Goal: Information Seeking & Learning: Learn about a topic

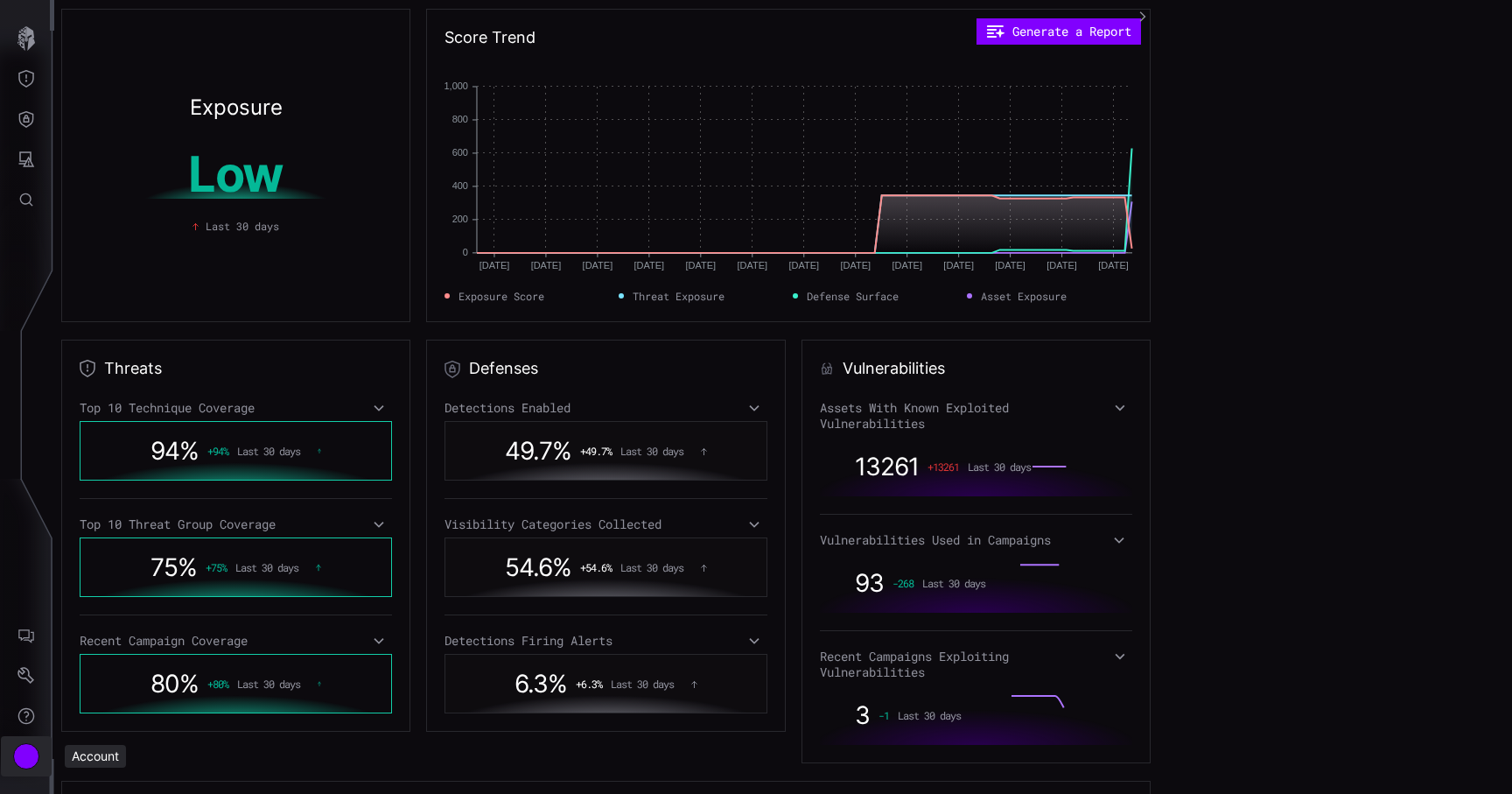
click at [28, 756] on div "Account" at bounding box center [25, 756] width 26 height 26
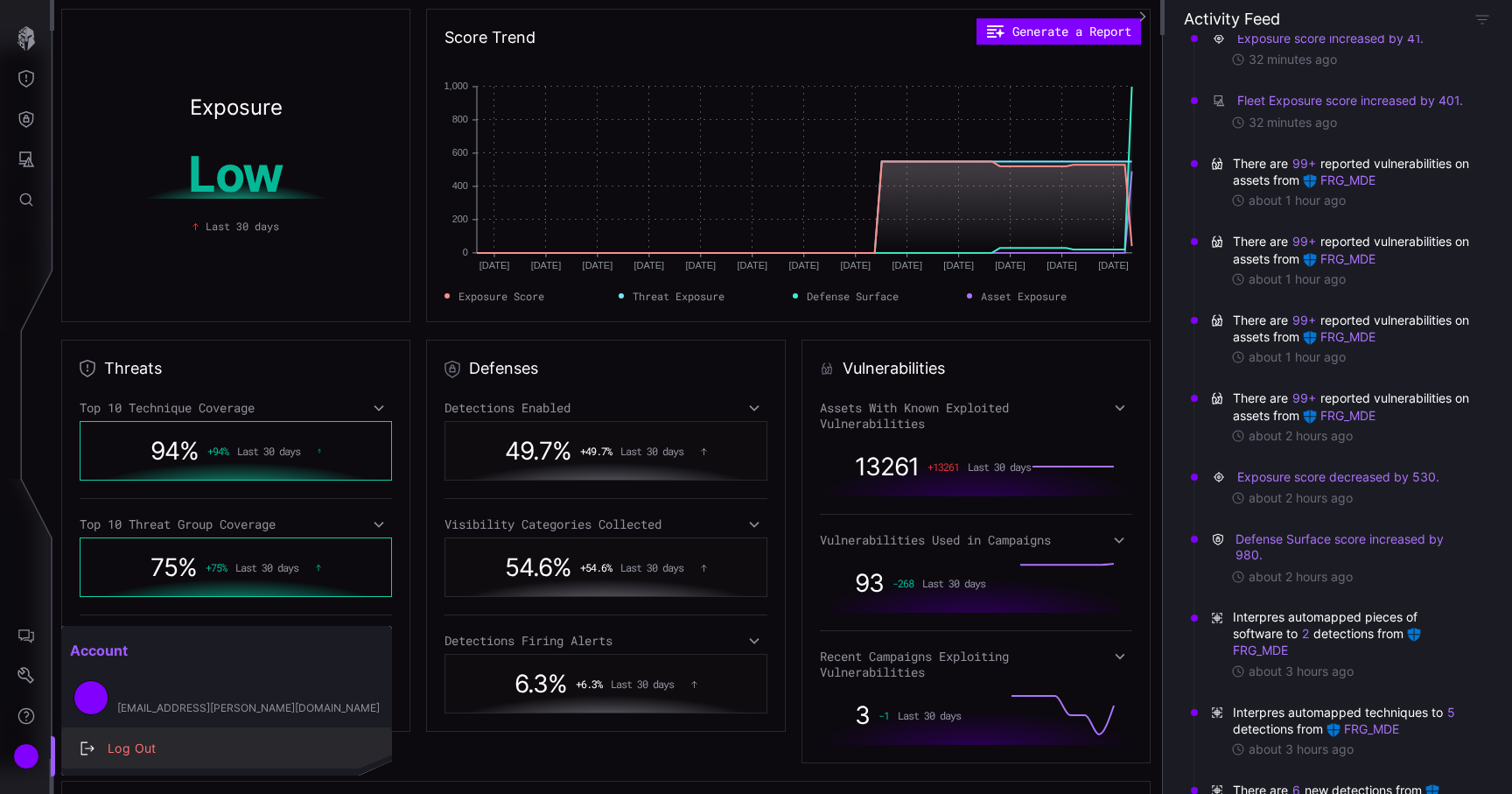
click at [109, 754] on div "Log Out" at bounding box center [235, 749] width 274 height 22
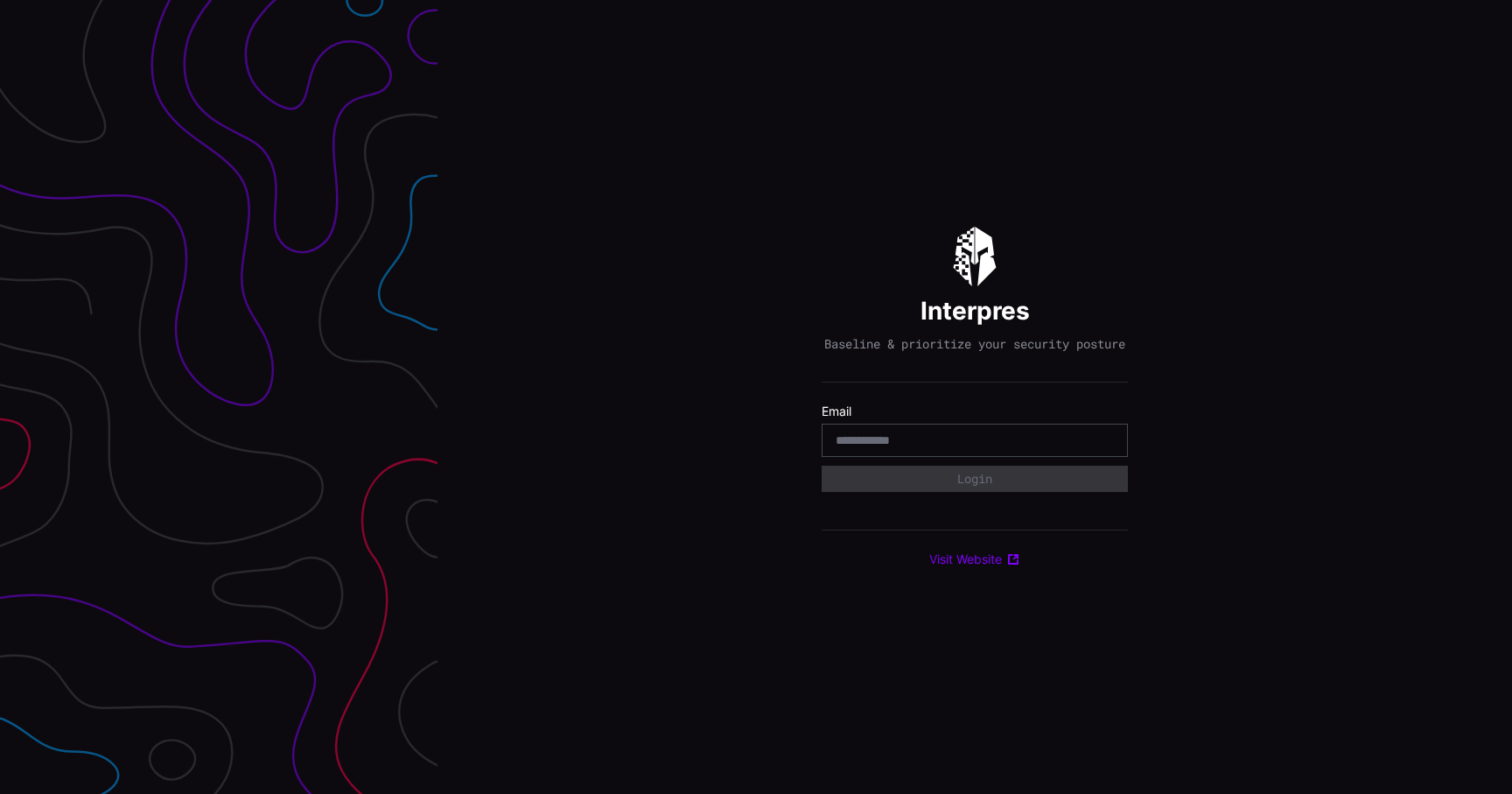
click at [880, 439] on div at bounding box center [975, 440] width 306 height 34
click at [894, 447] on input "email" at bounding box center [975, 440] width 278 height 15
click at [992, 442] on input "email" at bounding box center [975, 440] width 278 height 15
click at [971, 457] on div at bounding box center [975, 440] width 306 height 34
click at [978, 448] on input "email" at bounding box center [975, 440] width 278 height 15
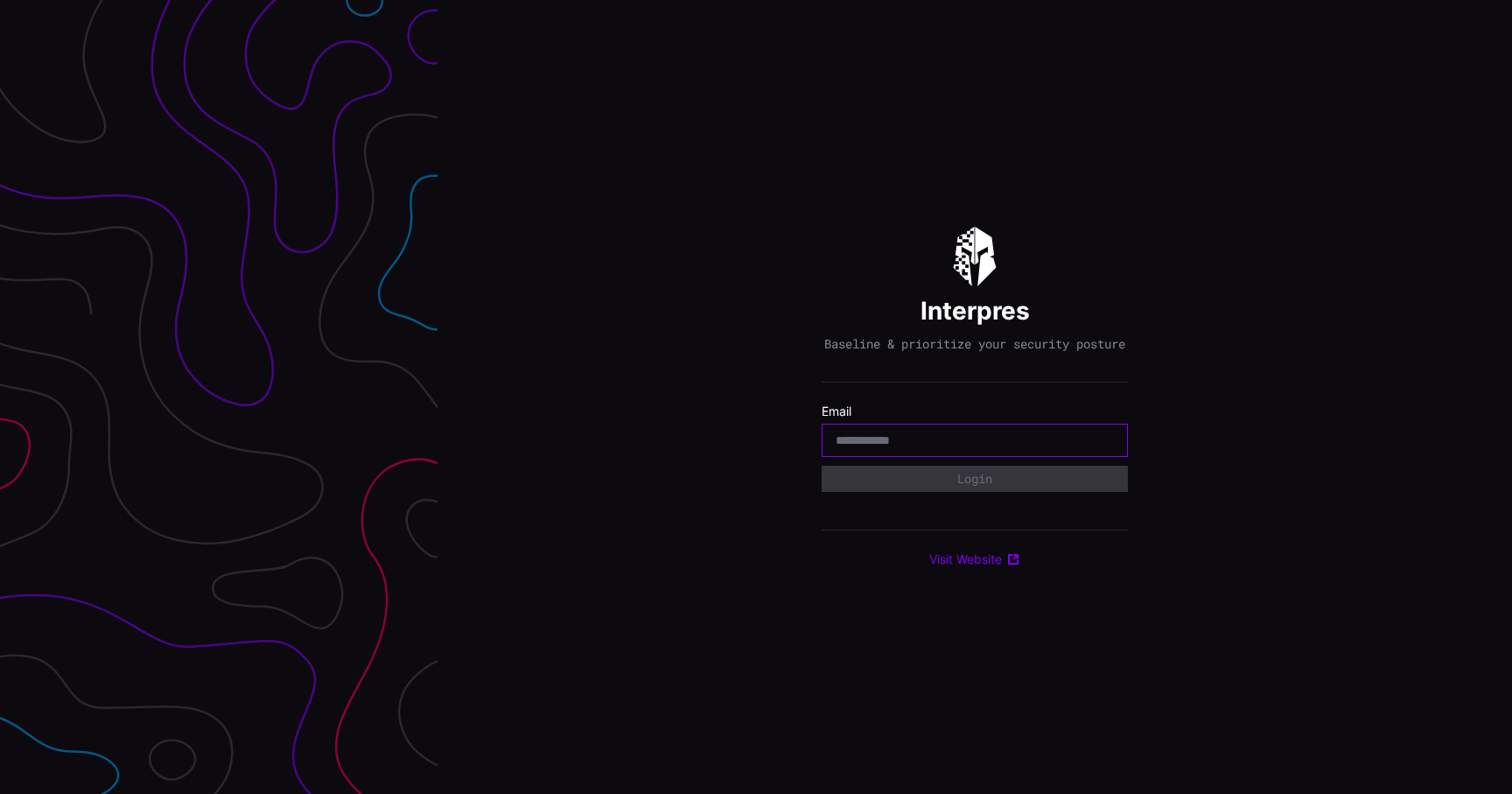
type input "**********"
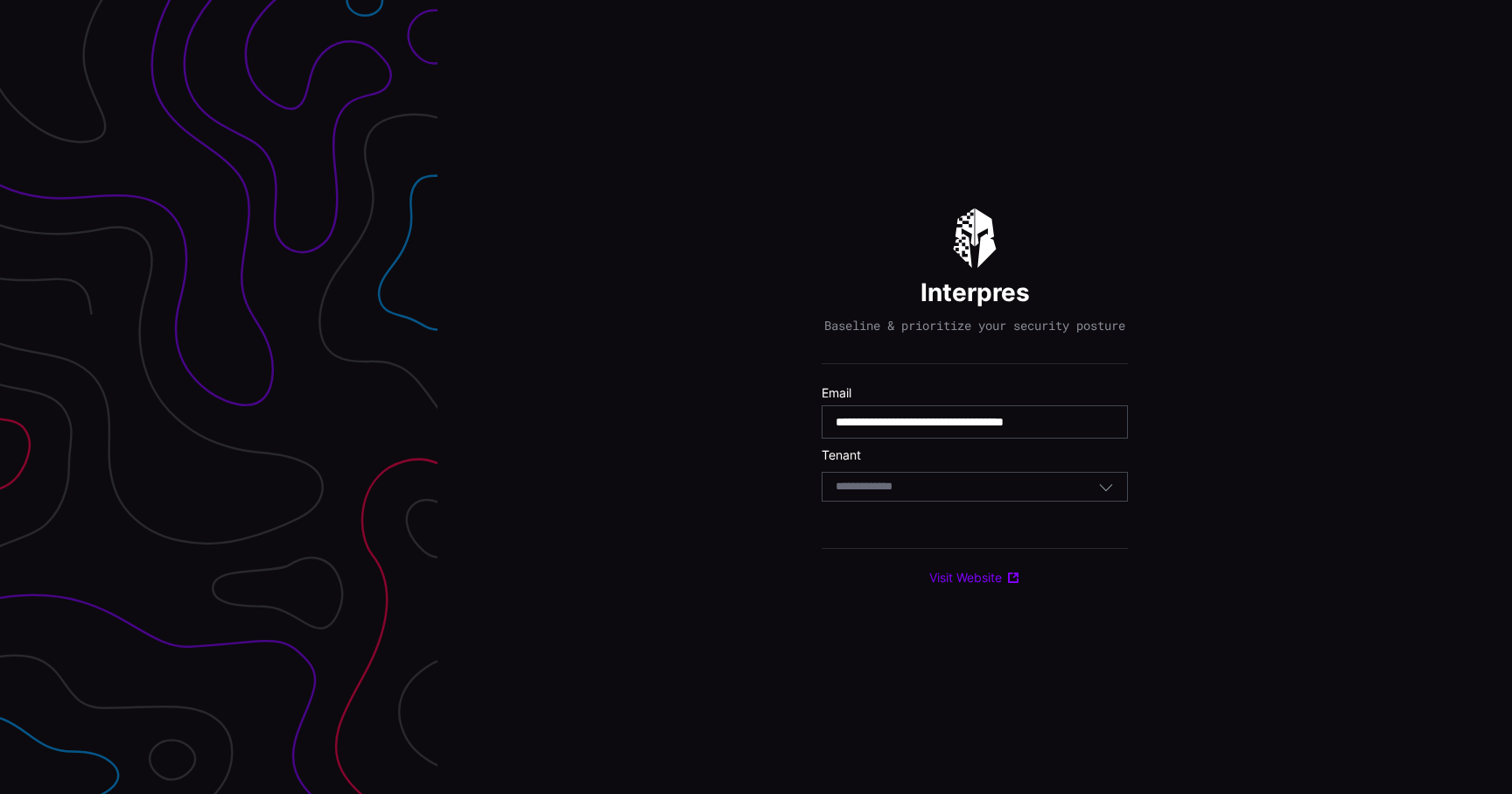
click at [949, 502] on div "Select Tenant" at bounding box center [975, 487] width 306 height 30
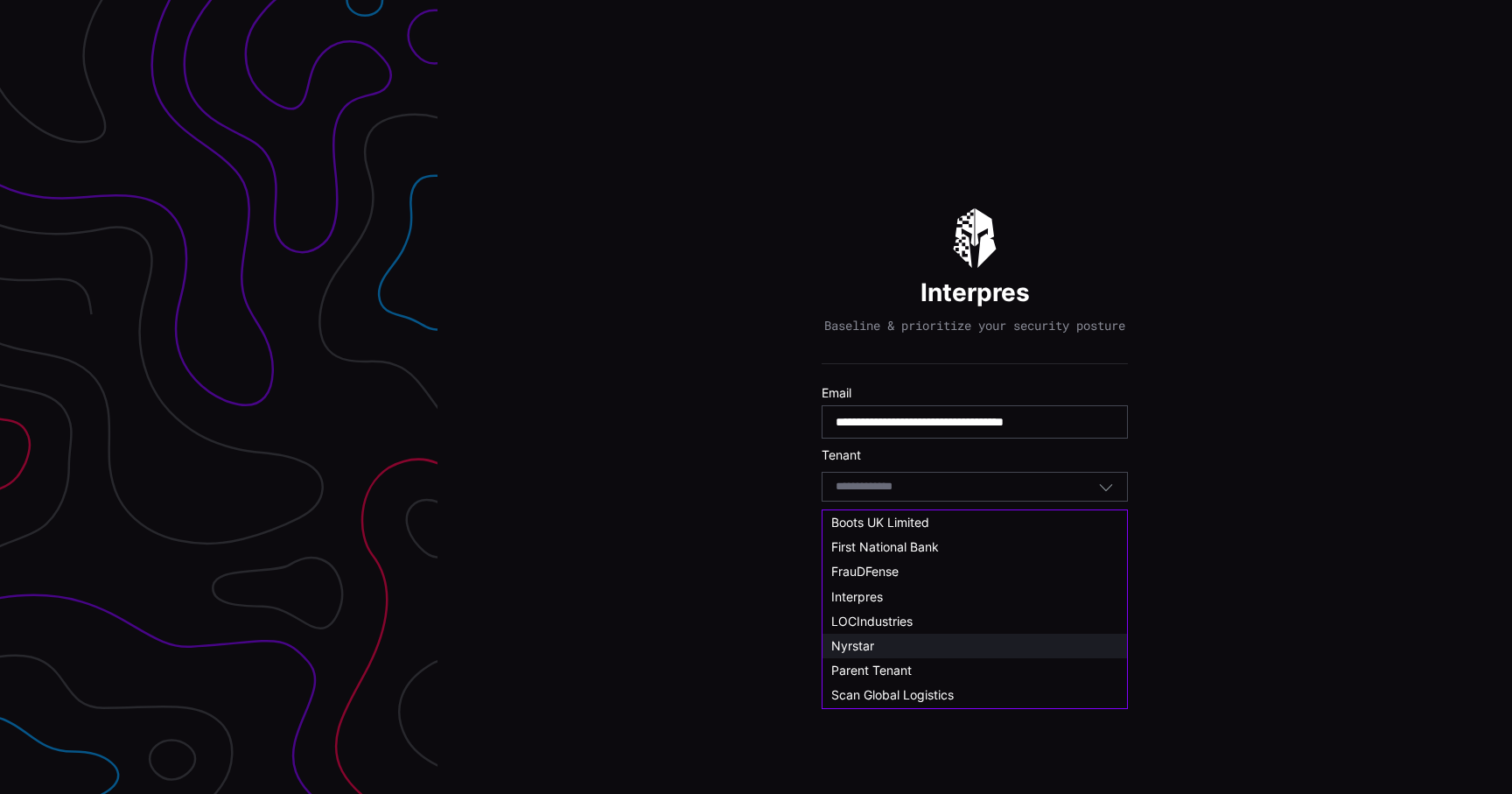
click at [881, 645] on div "Nyrstar" at bounding box center [976, 646] width 287 height 15
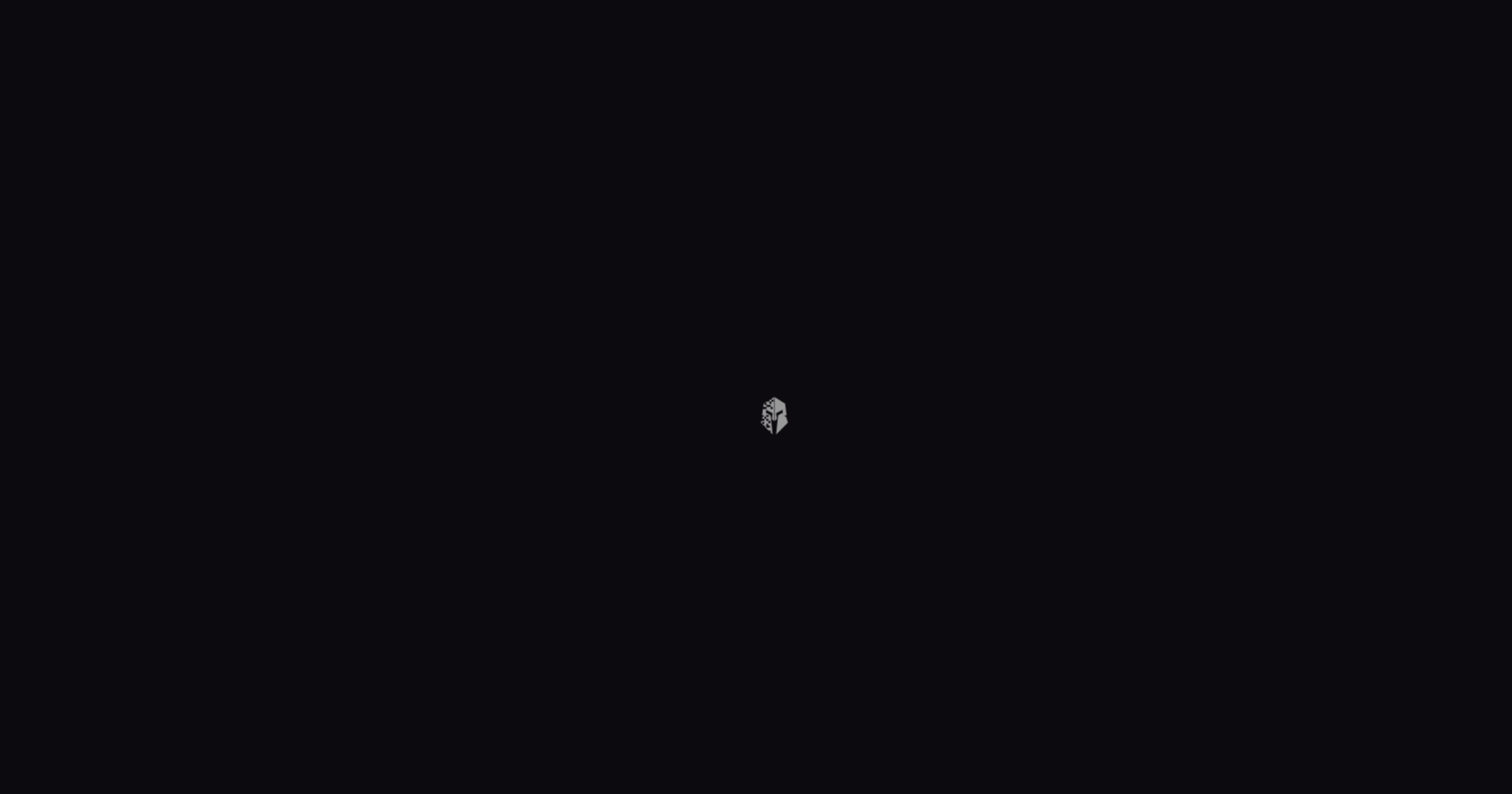
click at [672, 285] on body at bounding box center [756, 397] width 1512 height 794
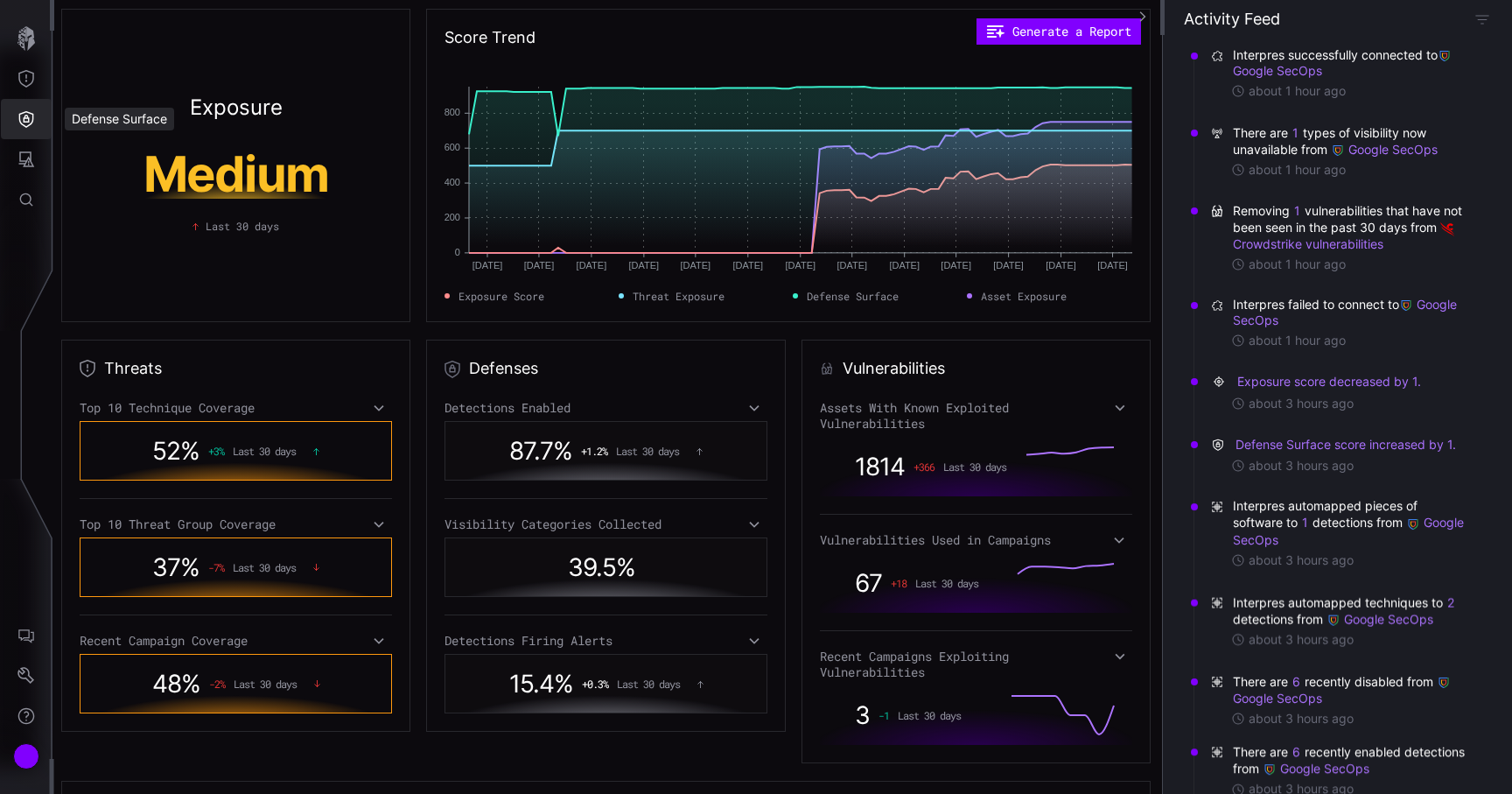
click at [27, 126] on icon "Defense Surface" at bounding box center [26, 119] width 15 height 16
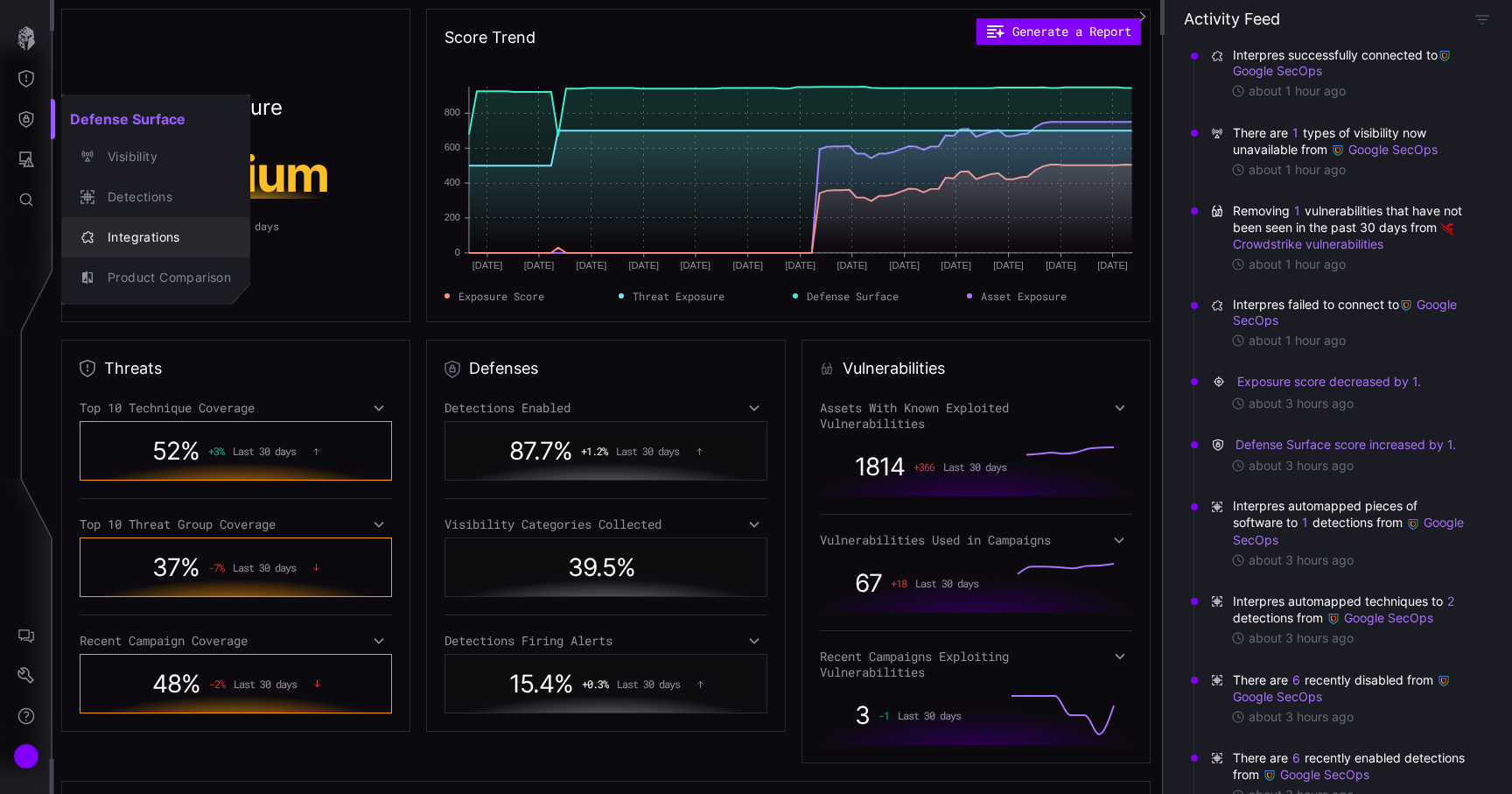
click at [119, 231] on div "Integrations" at bounding box center [165, 237] width 132 height 22
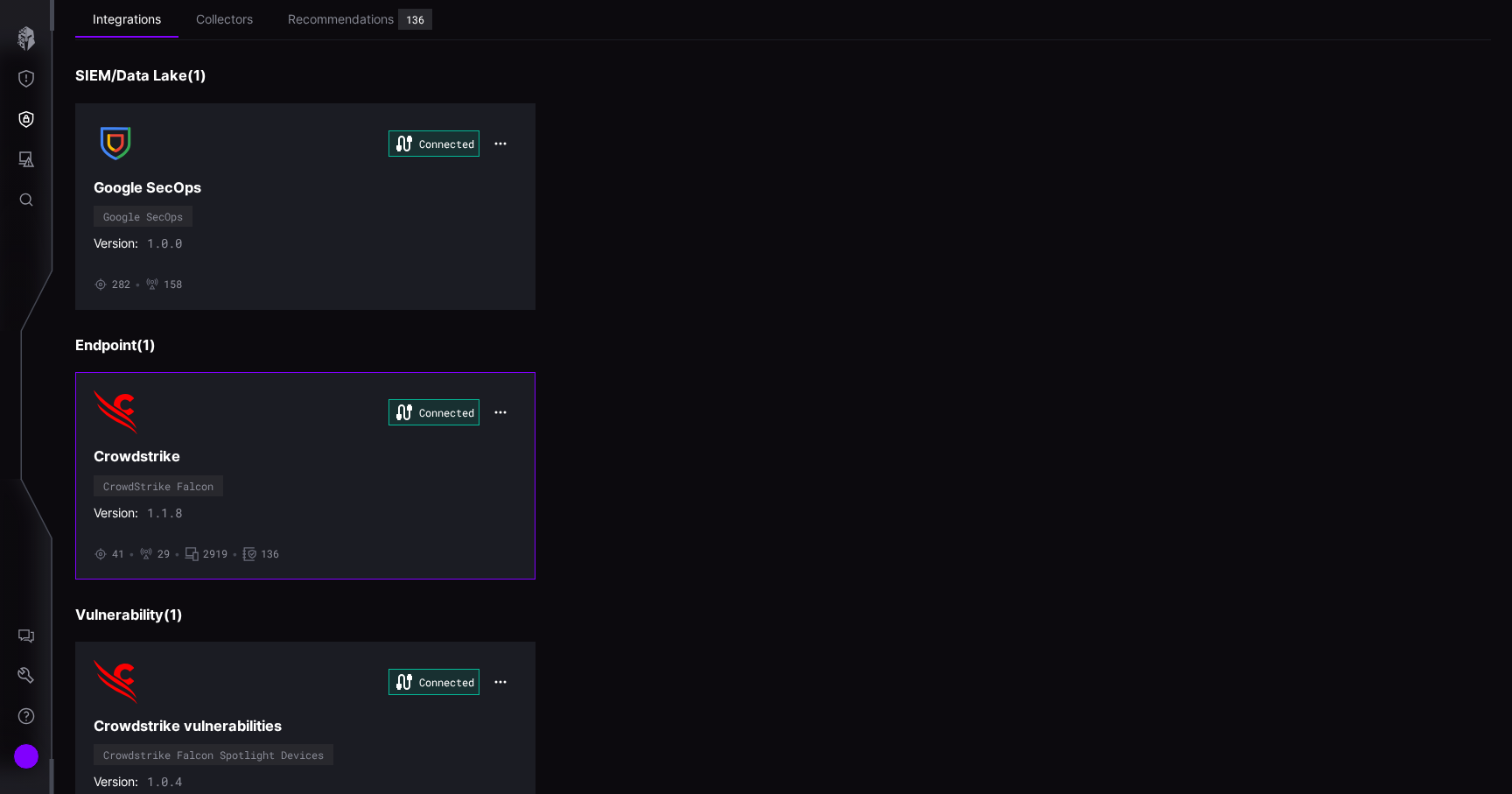
scroll to position [36, 0]
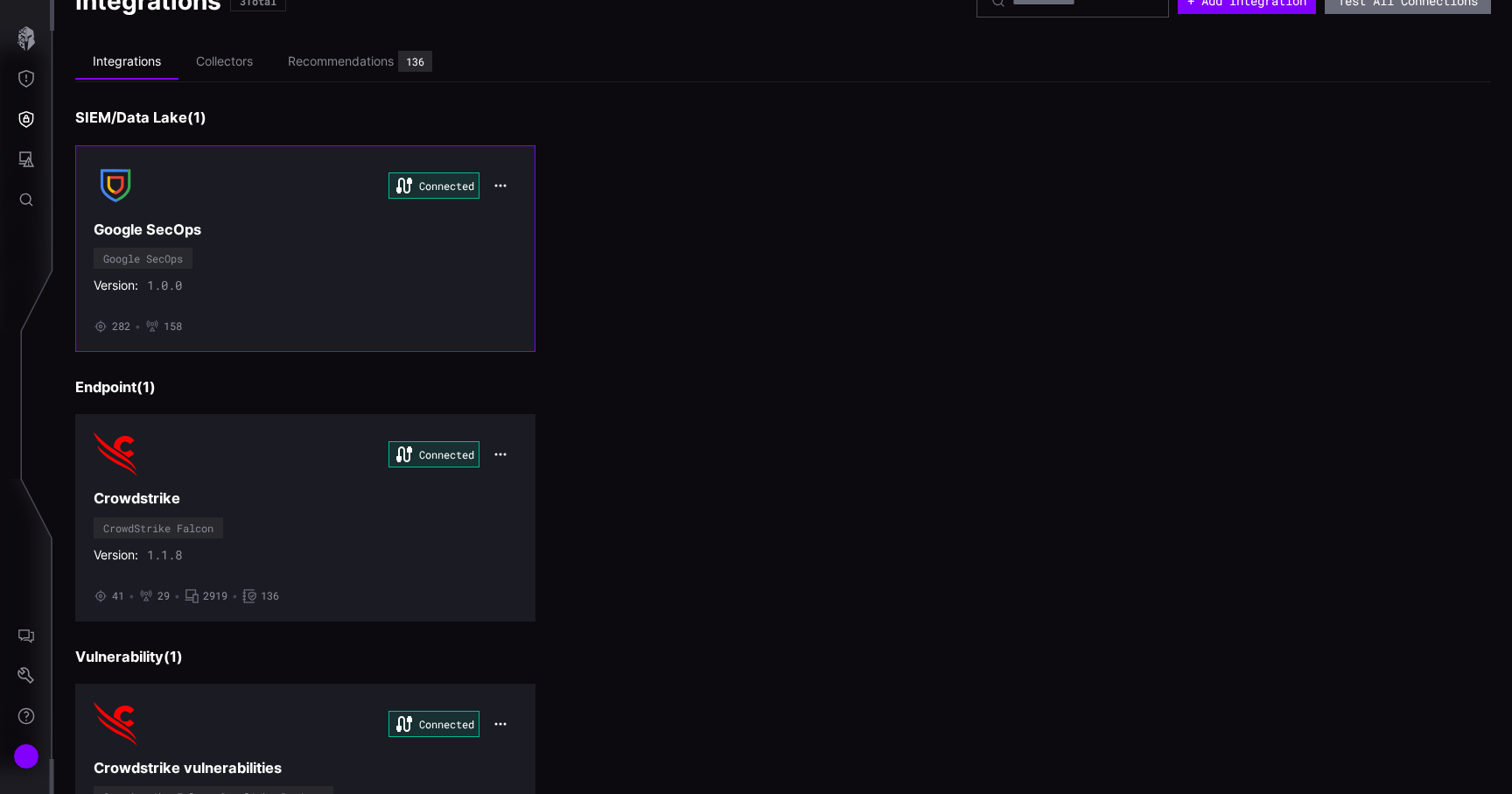
click at [360, 245] on div "Connected Google SecOps Google SecOps Version: 1.0.0 • 282 • 158" at bounding box center [305, 248] width 424 height 170
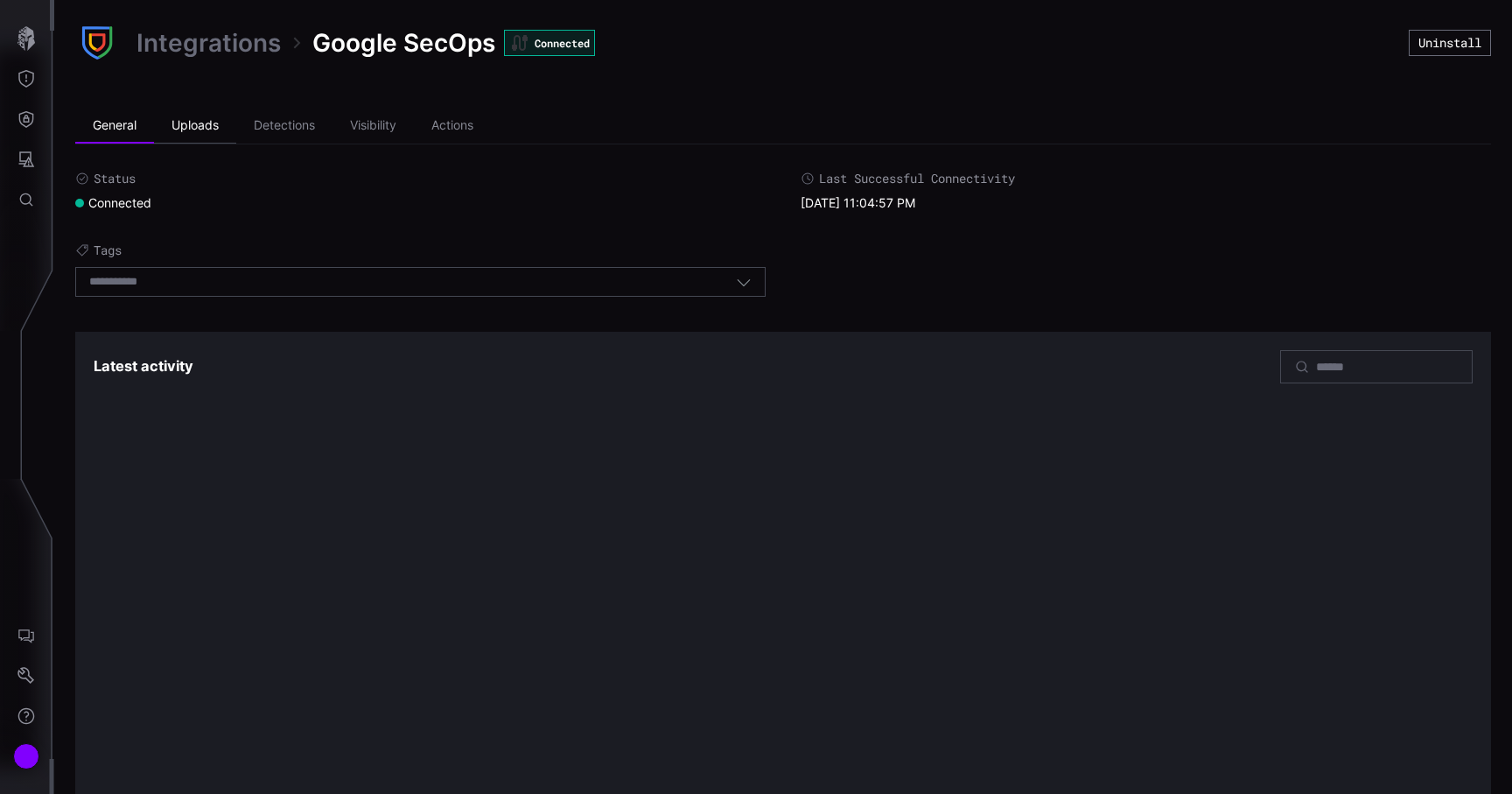
click at [219, 127] on li "Uploads" at bounding box center [195, 126] width 82 height 35
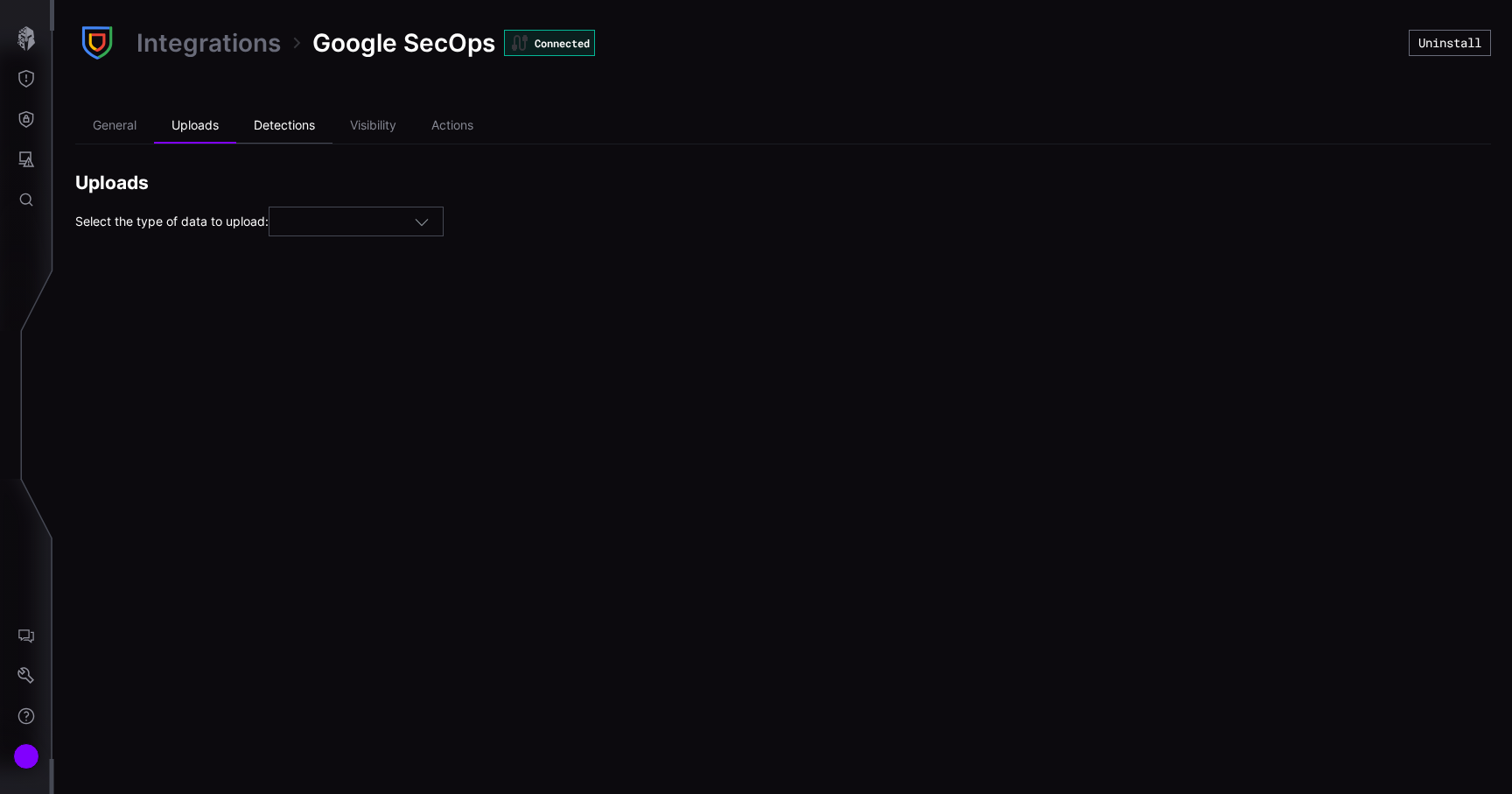
click at [273, 126] on li "Detections" at bounding box center [285, 126] width 96 height 35
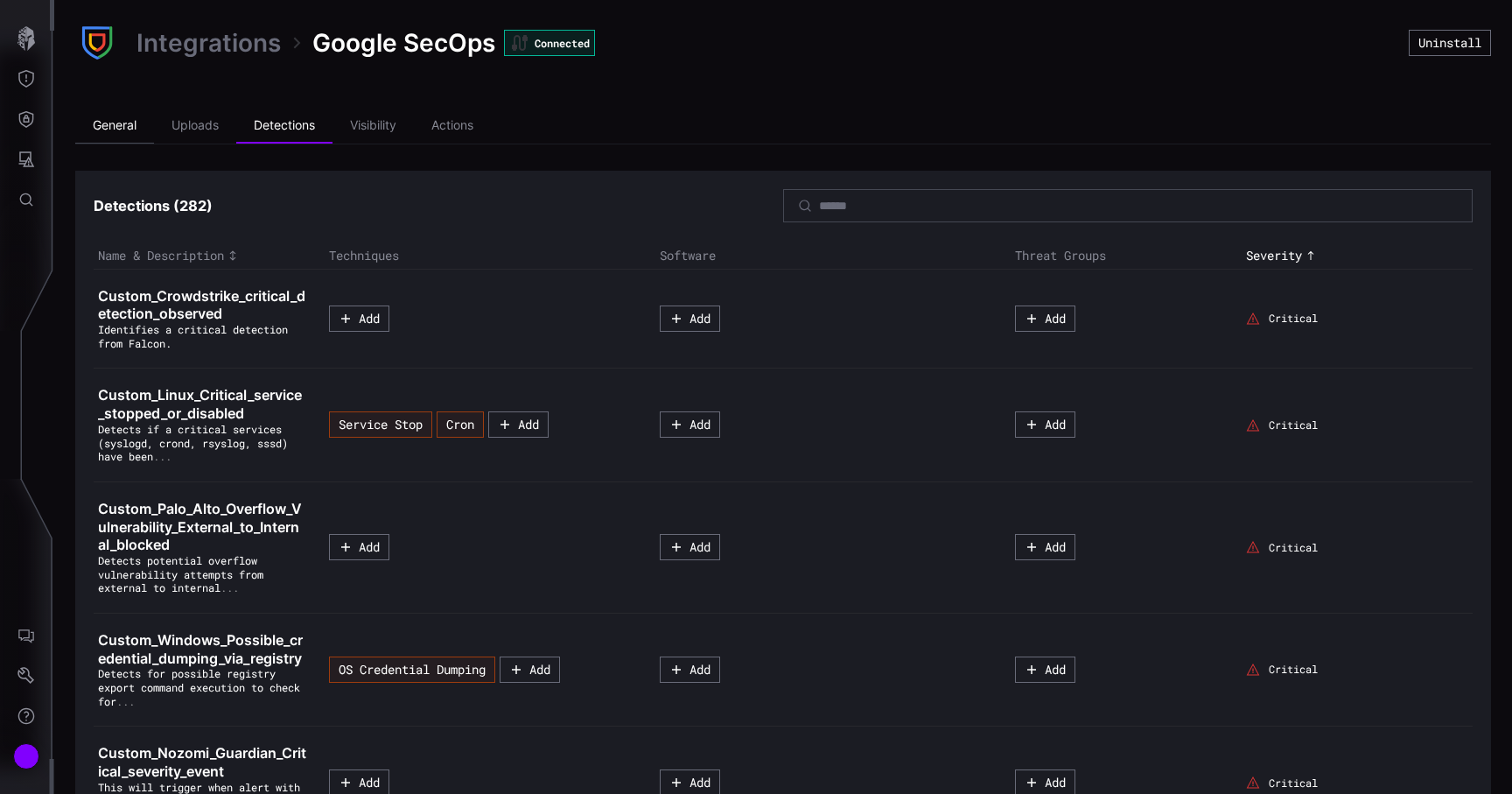
click at [134, 136] on li "General" at bounding box center [115, 126] width 79 height 35
